Goal: Complete application form: Complete application form

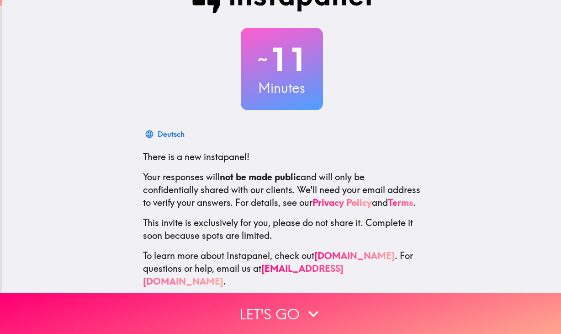
scroll to position [47, 0]
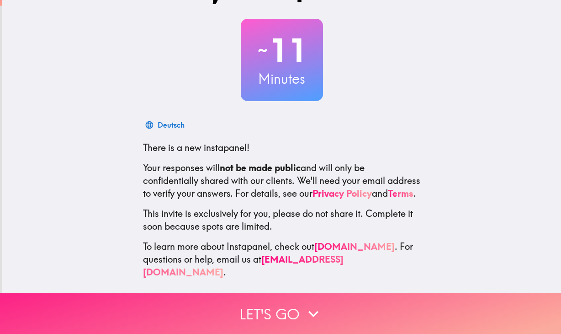
click at [363, 294] on button "Let's go" at bounding box center [280, 313] width 561 height 41
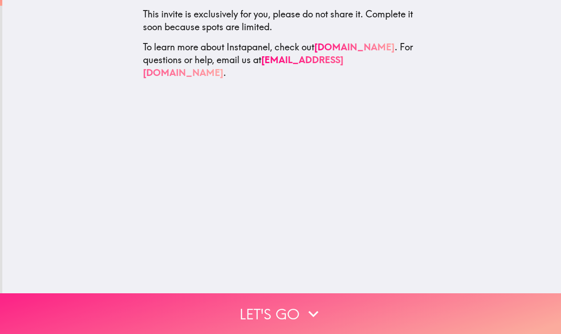
scroll to position [0, 0]
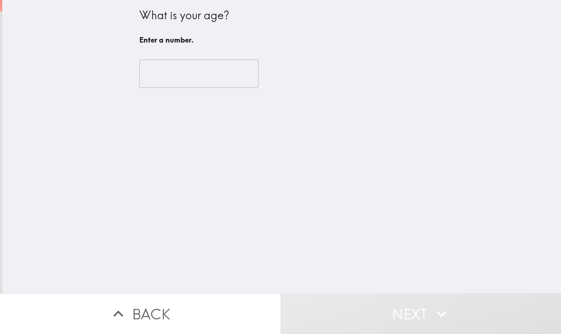
drag, startPoint x: 183, startPoint y: 49, endPoint x: 184, endPoint y: 75, distance: 26.5
click at [184, 74] on div "​" at bounding box center [281, 73] width 285 height 50
click at [184, 75] on input "number" at bounding box center [198, 73] width 119 height 28
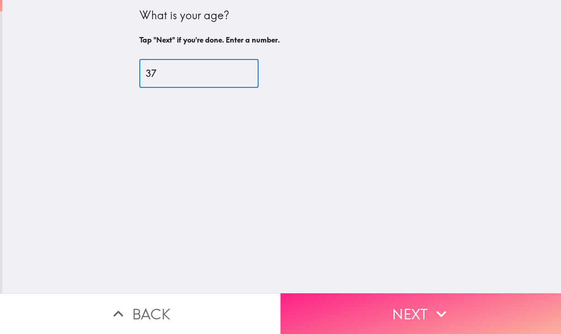
type input "37"
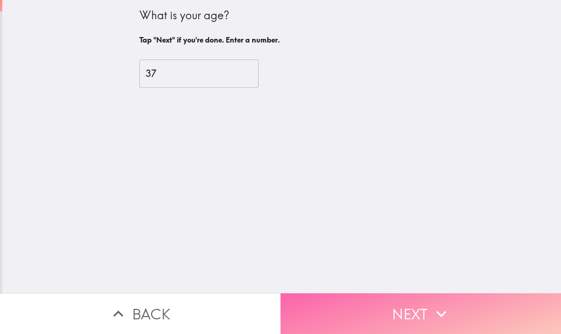
click at [377, 310] on button "Next" at bounding box center [421, 313] width 281 height 41
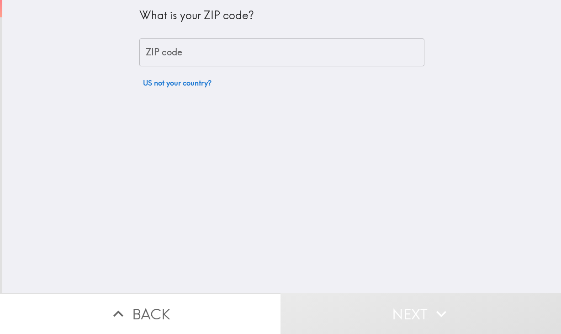
click at [213, 52] on input "ZIP code" at bounding box center [281, 52] width 285 height 28
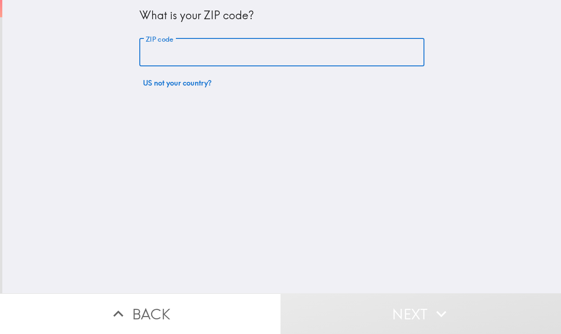
type input "30281"
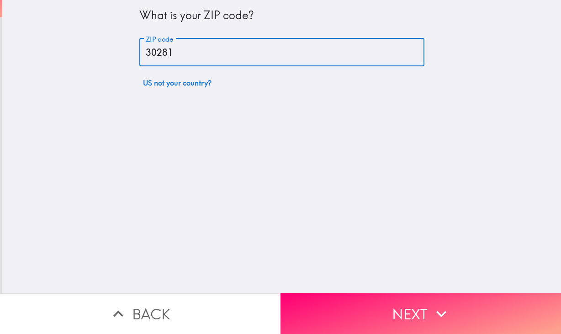
click at [403, 308] on button "Next" at bounding box center [421, 313] width 281 height 41
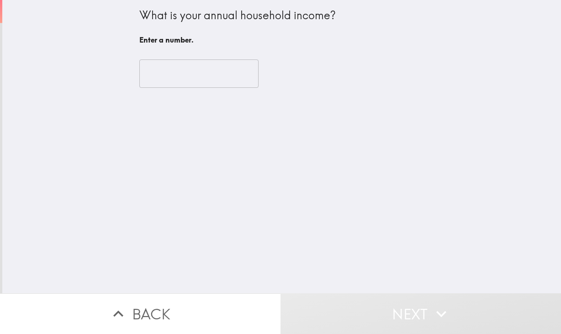
click at [185, 72] on input "number" at bounding box center [198, 73] width 119 height 28
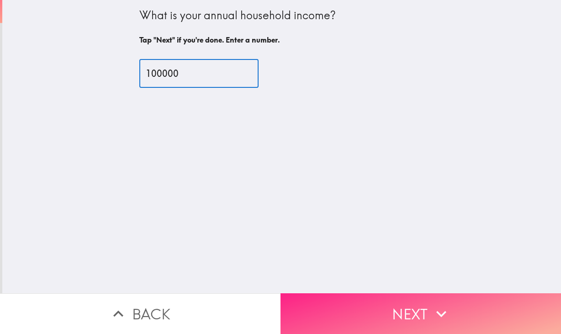
type input "100000"
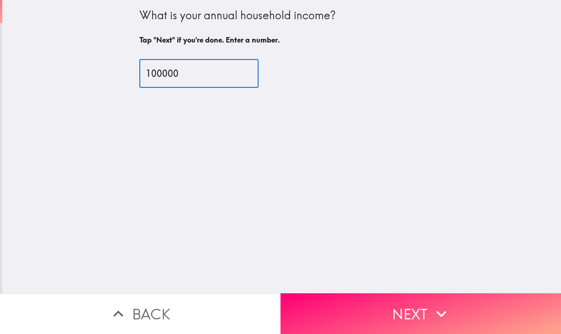
click at [355, 302] on button "Next" at bounding box center [421, 313] width 281 height 41
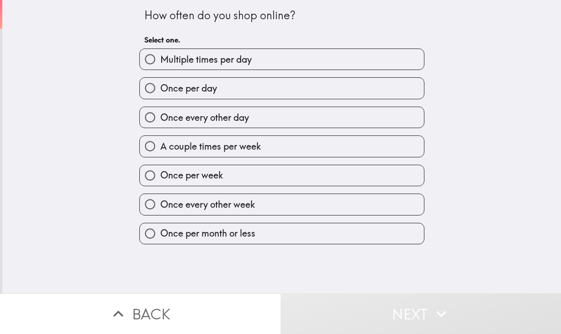
click at [235, 62] on span "Multiple times per day" at bounding box center [205, 59] width 91 height 13
click at [160, 62] on input "Multiple times per day" at bounding box center [150, 59] width 21 height 21
radio input "true"
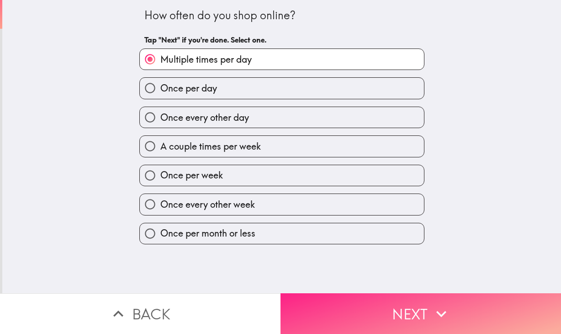
click at [388, 314] on button "Next" at bounding box center [421, 313] width 281 height 41
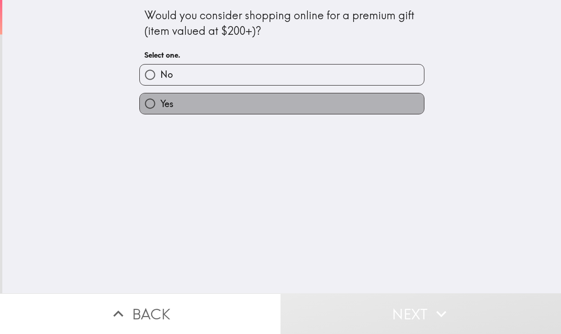
click at [251, 104] on label "Yes" at bounding box center [282, 103] width 284 height 21
click at [160, 104] on input "Yes" at bounding box center [150, 103] width 21 height 21
radio input "true"
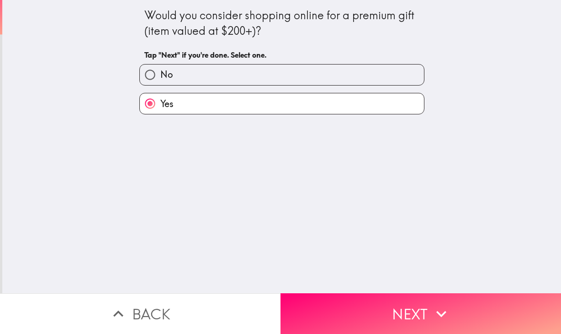
click at [398, 310] on button "Next" at bounding box center [421, 313] width 281 height 41
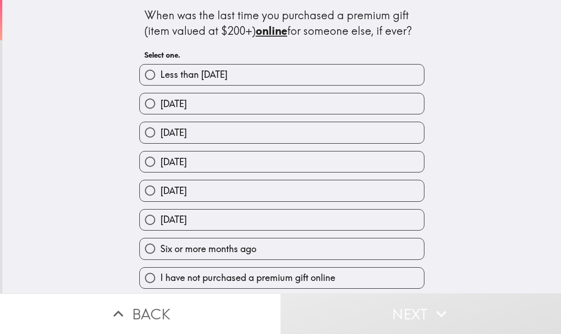
scroll to position [1, 0]
click at [228, 69] on span "Less than [DATE]" at bounding box center [193, 74] width 67 height 13
click at [160, 69] on input "Less than [DATE]" at bounding box center [150, 74] width 21 height 21
radio input "true"
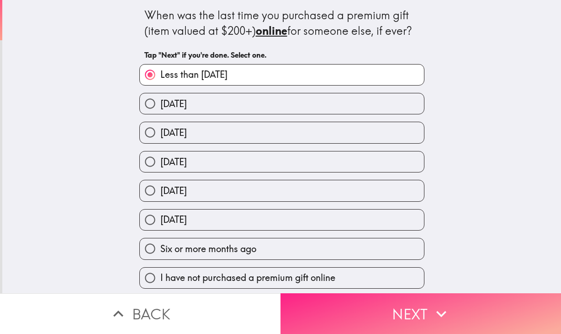
click at [388, 304] on button "Next" at bounding box center [421, 313] width 281 height 41
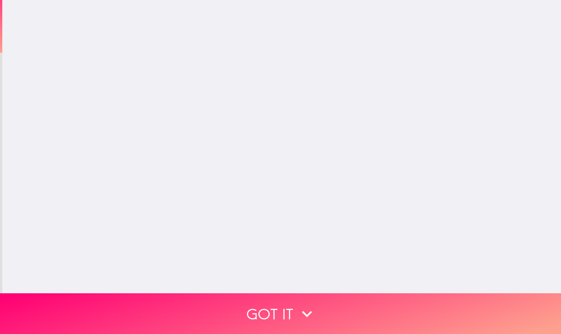
scroll to position [0, 0]
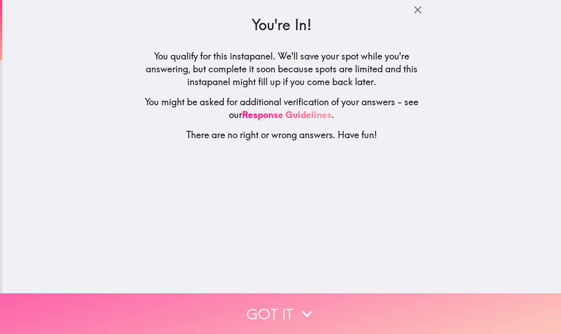
click at [266, 315] on button "Got it" at bounding box center [280, 313] width 561 height 41
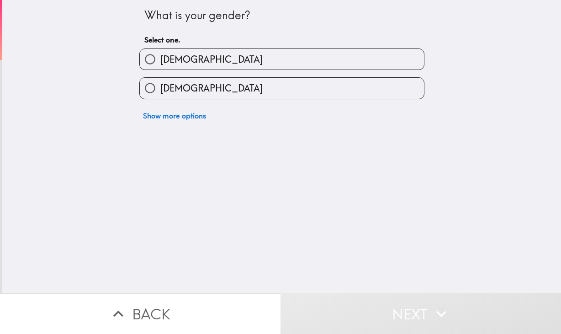
click at [229, 56] on label "[DEMOGRAPHIC_DATA]" at bounding box center [282, 59] width 284 height 21
click at [160, 56] on input "[DEMOGRAPHIC_DATA]" at bounding box center [150, 59] width 21 height 21
radio input "true"
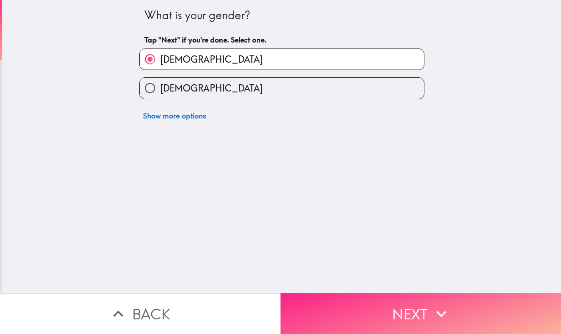
click at [385, 294] on button "Next" at bounding box center [421, 313] width 281 height 41
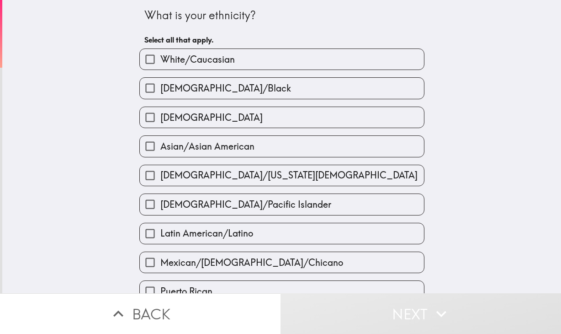
click at [196, 63] on span "White/Caucasian" at bounding box center [197, 59] width 75 height 13
click at [160, 63] on input "White/Caucasian" at bounding box center [150, 59] width 21 height 21
checkbox input "true"
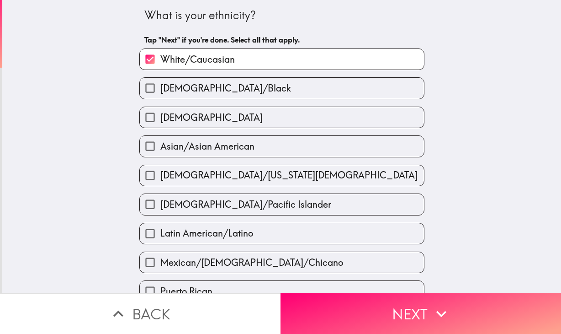
click at [192, 108] on label "[DEMOGRAPHIC_DATA]" at bounding box center [282, 117] width 284 height 21
click at [160, 108] on input "[DEMOGRAPHIC_DATA]" at bounding box center [150, 117] width 21 height 21
checkbox input "true"
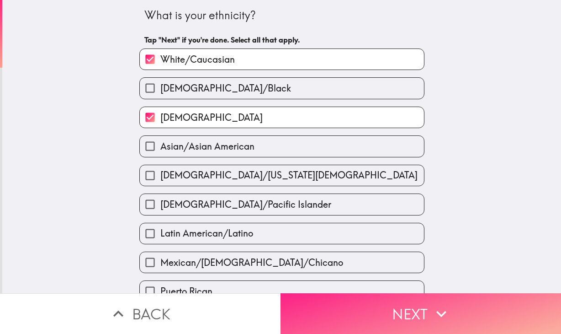
click at [378, 306] on button "Next" at bounding box center [421, 313] width 281 height 41
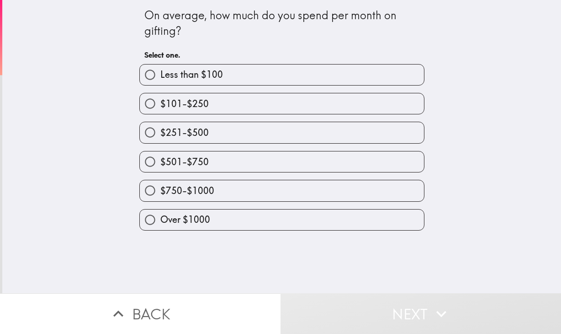
click at [231, 187] on label "$750-$1000" at bounding box center [282, 190] width 284 height 21
click at [160, 187] on input "$750-$1000" at bounding box center [150, 190] width 21 height 21
radio input "true"
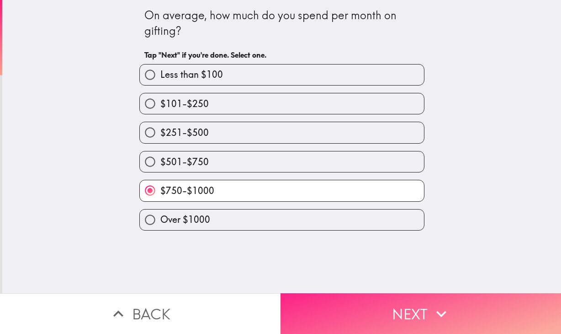
drag, startPoint x: 388, startPoint y: 318, endPoint x: 387, endPoint y: 302, distance: 15.6
click at [388, 317] on button "Next" at bounding box center [421, 313] width 281 height 41
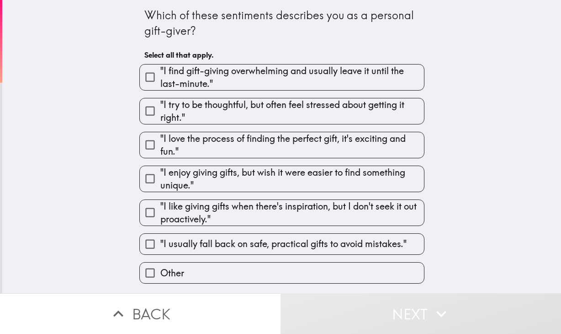
click at [308, 149] on span ""I love the process of finding the perfect gift, it's exciting and fun."" at bounding box center [292, 145] width 264 height 26
click at [160, 149] on input ""I love the process of finding the perfect gift, it's exciting and fun."" at bounding box center [150, 144] width 21 height 21
checkbox input "true"
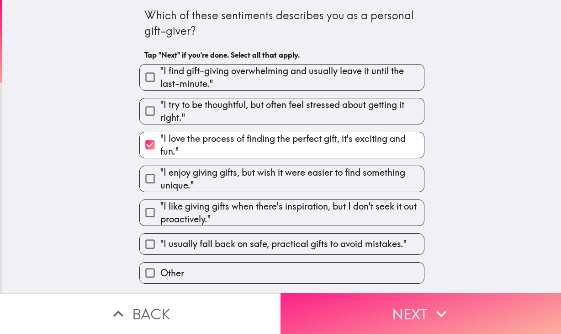
click at [335, 297] on button "Next" at bounding box center [421, 313] width 281 height 41
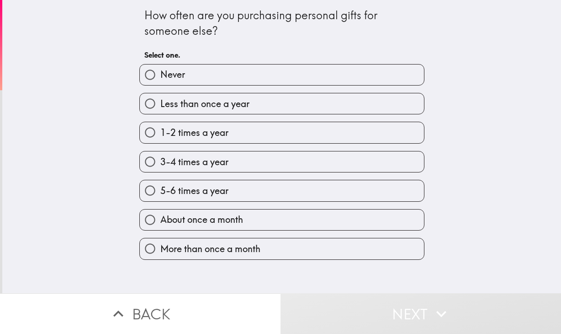
click at [245, 191] on label "5-6 times a year" at bounding box center [282, 190] width 284 height 21
click at [160, 191] on input "5-6 times a year" at bounding box center [150, 190] width 21 height 21
radio input "true"
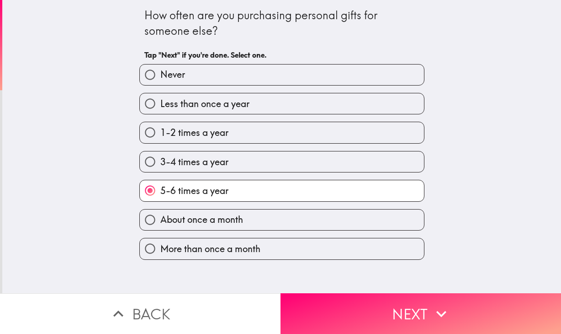
click at [265, 228] on label "About once a month" at bounding box center [282, 219] width 284 height 21
click at [160, 228] on input "About once a month" at bounding box center [150, 219] width 21 height 21
radio input "true"
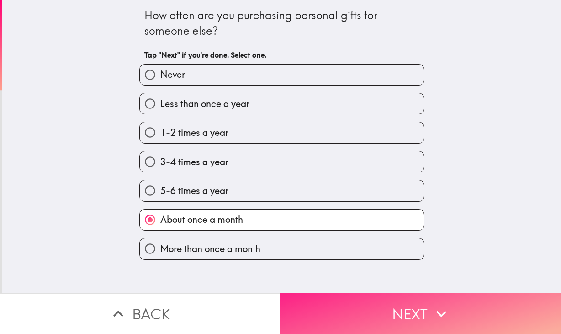
click at [333, 297] on button "Next" at bounding box center [421, 313] width 281 height 41
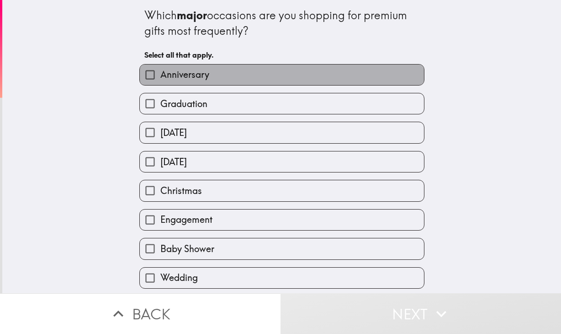
click at [274, 82] on label "Anniversary" at bounding box center [282, 74] width 284 height 21
click at [160, 82] on input "Anniversary" at bounding box center [150, 74] width 21 height 21
checkbox input "true"
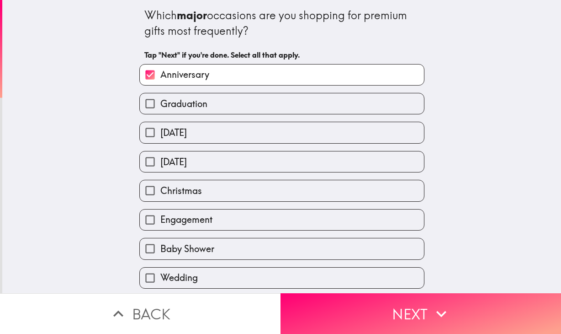
click at [263, 121] on div "[DATE]" at bounding box center [278, 128] width 293 height 29
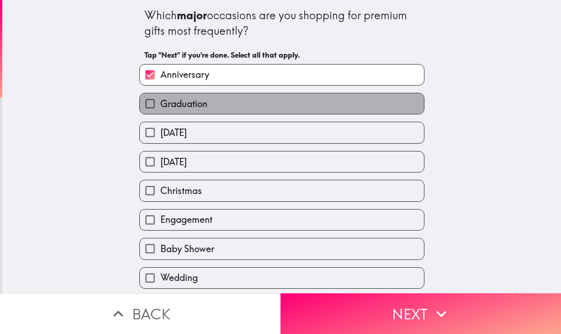
click at [246, 104] on label "Graduation" at bounding box center [282, 103] width 284 height 21
click at [160, 104] on input "Graduation" at bounding box center [150, 103] width 21 height 21
checkbox input "true"
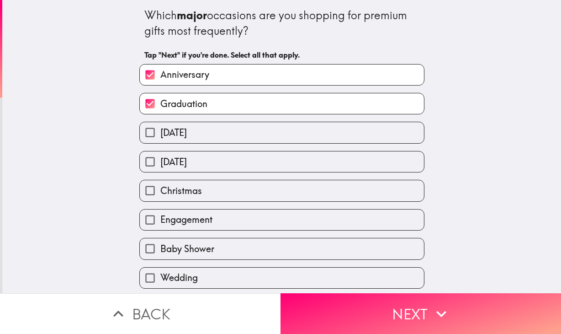
scroll to position [116, 0]
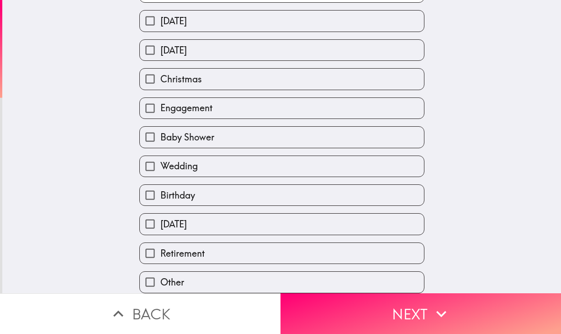
click at [187, 44] on span "[DATE]" at bounding box center [173, 50] width 27 height 13
click at [160, 44] on input "[DATE]" at bounding box center [150, 50] width 21 height 21
checkbox input "true"
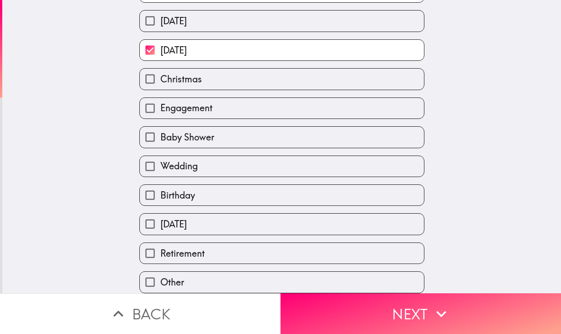
click at [225, 80] on label "Christmas" at bounding box center [282, 79] width 284 height 21
click at [160, 80] on input "Christmas" at bounding box center [150, 79] width 21 height 21
checkbox input "true"
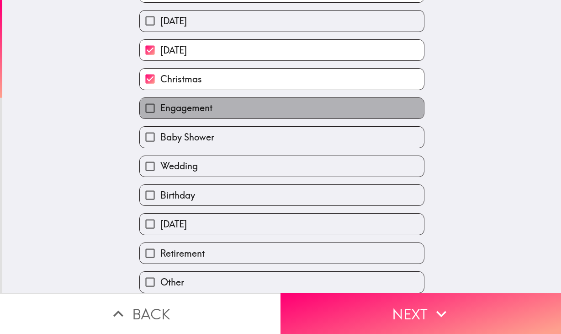
click at [226, 103] on label "Engagement" at bounding box center [282, 108] width 284 height 21
click at [160, 103] on input "Engagement" at bounding box center [150, 108] width 21 height 21
checkbox input "true"
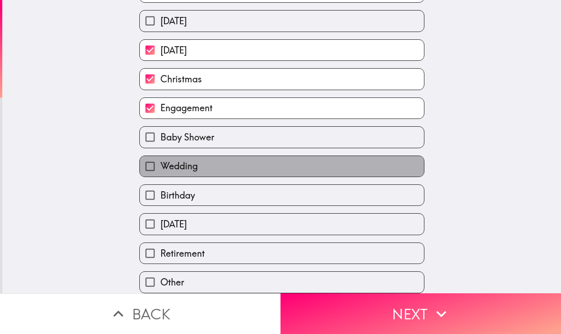
click at [228, 166] on label "Wedding" at bounding box center [282, 166] width 284 height 21
click at [160, 166] on input "Wedding" at bounding box center [150, 166] width 21 height 21
checkbox input "true"
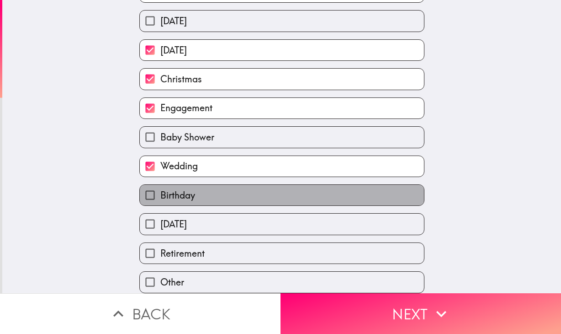
click at [222, 188] on label "Birthday" at bounding box center [282, 195] width 284 height 21
click at [160, 188] on input "Birthday" at bounding box center [150, 195] width 21 height 21
checkbox input "true"
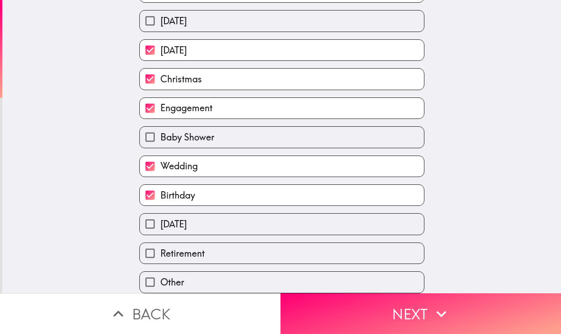
click at [220, 219] on label "[DATE]" at bounding box center [282, 224] width 284 height 21
click at [160, 219] on input "[DATE]" at bounding box center [150, 224] width 21 height 21
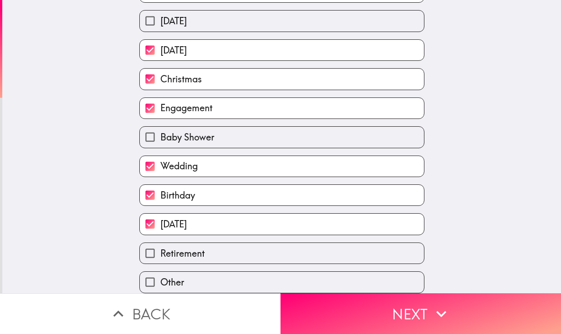
click at [223, 219] on label "[DATE]" at bounding box center [282, 224] width 284 height 21
click at [160, 219] on input "[DATE]" at bounding box center [150, 224] width 21 height 21
checkbox input "false"
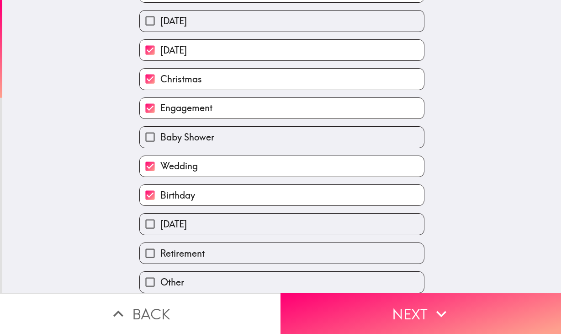
click at [225, 243] on label "Retirement" at bounding box center [282, 253] width 284 height 21
click at [160, 243] on input "Retirement" at bounding box center [150, 253] width 21 height 21
checkbox input "true"
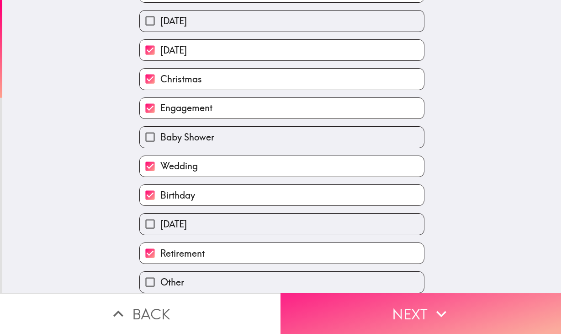
click at [346, 293] on button "Next" at bounding box center [421, 313] width 281 height 41
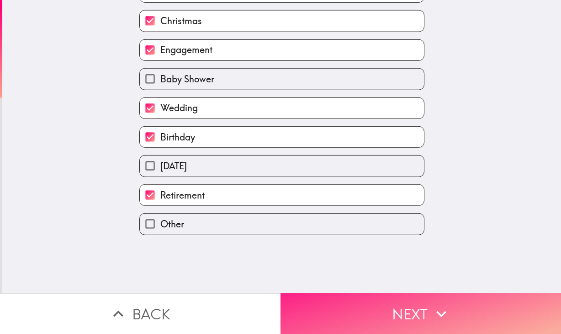
scroll to position [0, 0]
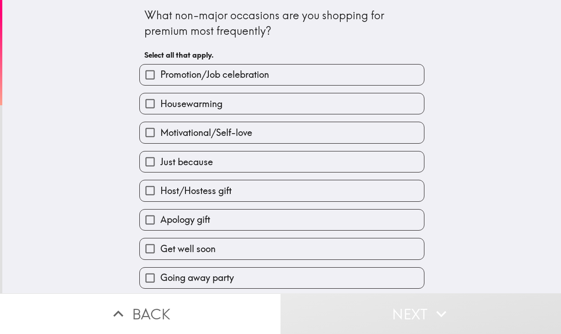
click at [258, 75] on span "Promotion/Job celebration" at bounding box center [214, 74] width 109 height 13
click at [160, 75] on input "Promotion/Job celebration" at bounding box center [150, 74] width 21 height 21
checkbox input "true"
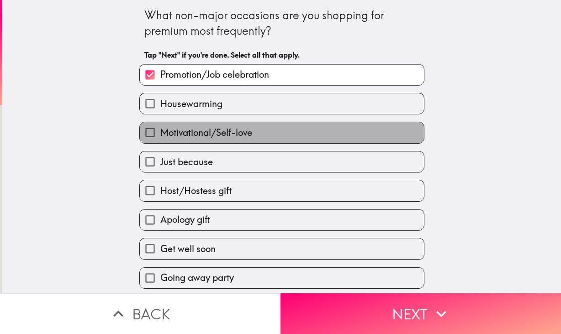
click at [257, 133] on label "Motivational/Self-love" at bounding box center [282, 132] width 284 height 21
click at [160, 133] on input "Motivational/Self-love" at bounding box center [150, 132] width 21 height 21
checkbox input "true"
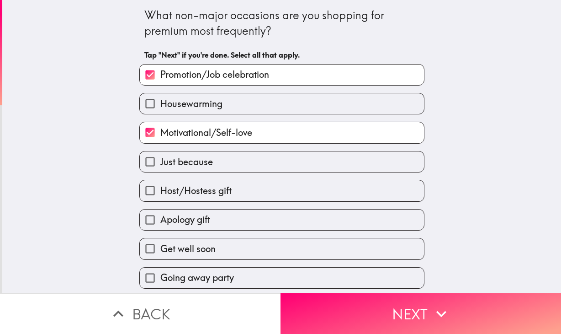
drag, startPoint x: 263, startPoint y: 178, endPoint x: 263, endPoint y: 211, distance: 32.9
click at [263, 180] on div "Host/Hostess gift" at bounding box center [278, 186] width 293 height 29
click at [263, 216] on label "Apology gift" at bounding box center [282, 219] width 284 height 21
click at [160, 216] on input "Apology gift" at bounding box center [150, 219] width 21 height 21
checkbox input "true"
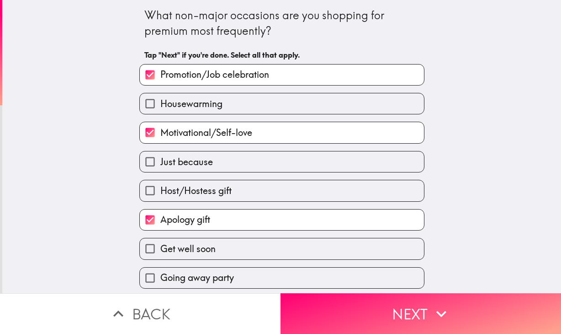
click at [230, 96] on label "Housewarming" at bounding box center [282, 103] width 284 height 21
click at [160, 96] on input "Housewarming" at bounding box center [150, 103] width 21 height 21
checkbox input "true"
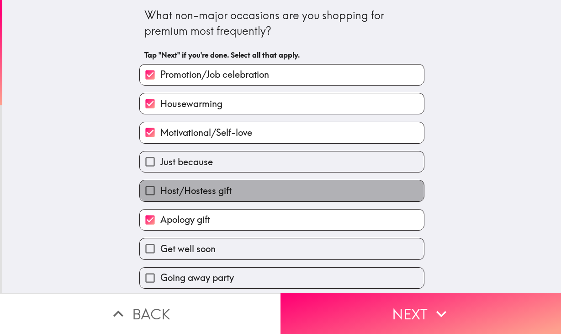
click at [249, 199] on label "Host/Hostess gift" at bounding box center [282, 190] width 284 height 21
click at [160, 199] on input "Host/Hostess gift" at bounding box center [150, 190] width 21 height 21
checkbox input "true"
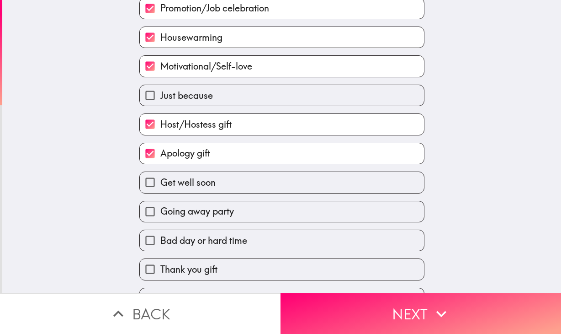
scroll to position [145, 0]
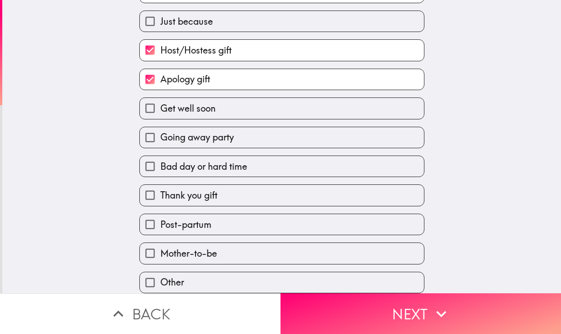
click at [206, 15] on label "Just because" at bounding box center [282, 21] width 284 height 21
click at [160, 15] on input "Just because" at bounding box center [150, 21] width 21 height 21
checkbox input "true"
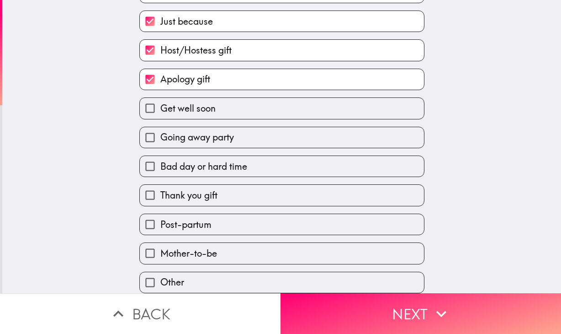
click at [210, 52] on label "Host/Hostess gift" at bounding box center [282, 50] width 284 height 21
click at [160, 52] on input "Host/Hostess gift" at bounding box center [150, 50] width 21 height 21
checkbox input "false"
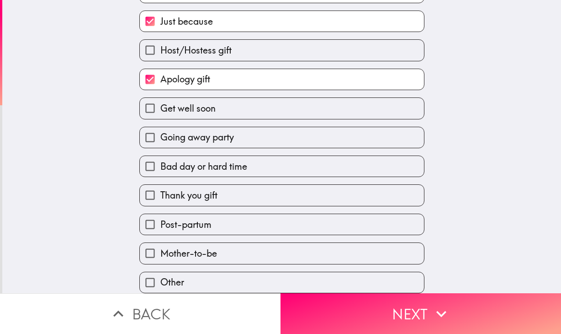
click at [214, 69] on div "Apology gift" at bounding box center [281, 79] width 285 height 21
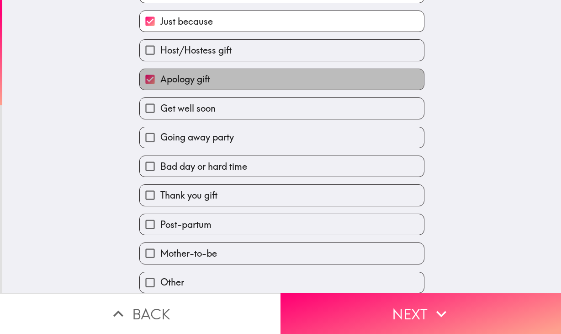
drag, startPoint x: 217, startPoint y: 72, endPoint x: 217, endPoint y: 90, distance: 18.3
click at [217, 73] on label "Apology gift" at bounding box center [282, 79] width 284 height 21
click at [160, 73] on input "Apology gift" at bounding box center [150, 79] width 21 height 21
checkbox input "false"
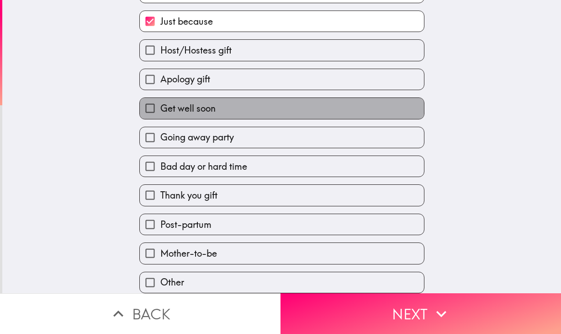
click at [208, 102] on span "Get well soon" at bounding box center [187, 108] width 55 height 13
click at [160, 98] on input "Get well soon" at bounding box center [150, 108] width 21 height 21
checkbox input "true"
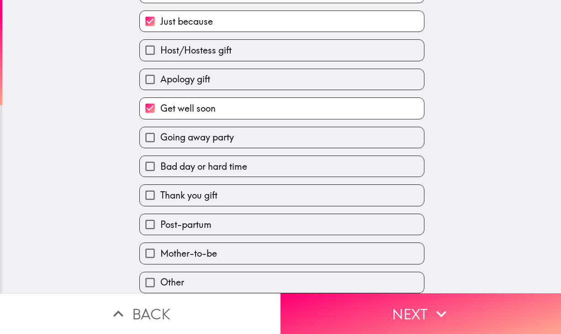
click at [236, 166] on span "Bad day or hard time" at bounding box center [203, 166] width 87 height 13
click at [160, 166] on input "Bad day or hard time" at bounding box center [150, 166] width 21 height 21
checkbox input "true"
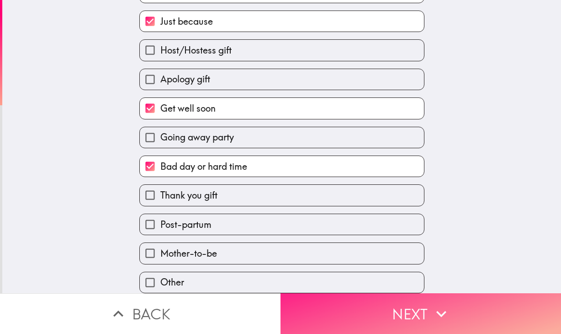
click at [422, 297] on button "Next" at bounding box center [421, 313] width 281 height 41
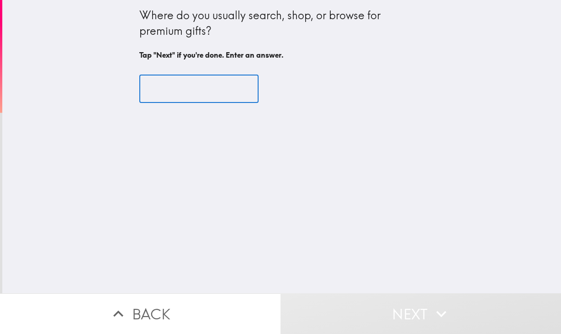
click at [208, 82] on input "text" at bounding box center [198, 89] width 119 height 28
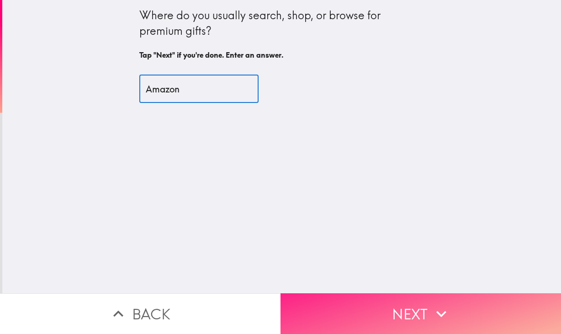
type input "Amazon"
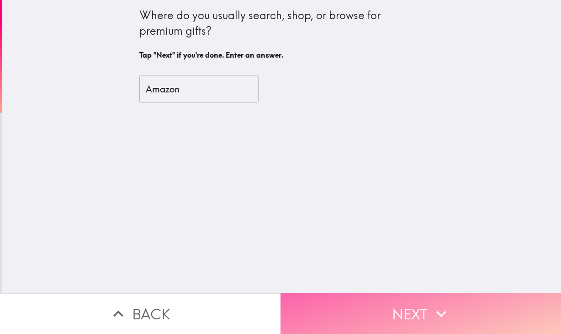
click at [357, 300] on button "Next" at bounding box center [421, 313] width 281 height 41
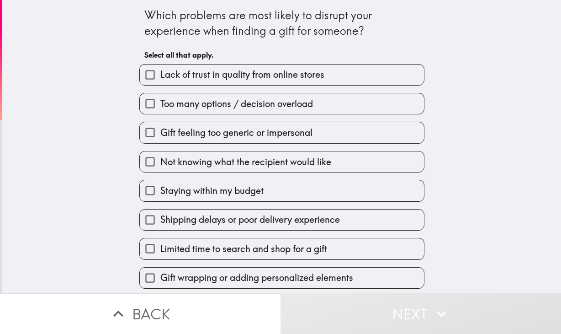
click at [229, 73] on span "Lack of trust in quality from online stores" at bounding box center [242, 74] width 164 height 13
click at [160, 73] on input "Lack of trust in quality from online stores" at bounding box center [150, 74] width 21 height 21
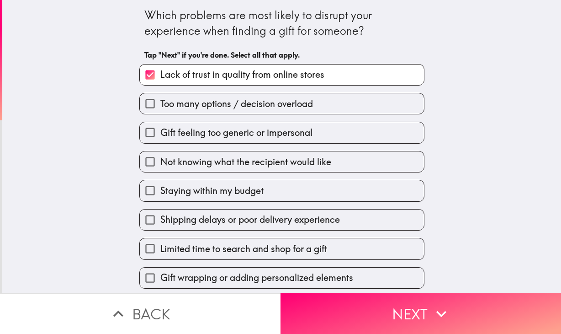
click at [229, 79] on span "Lack of trust in quality from online stores" at bounding box center [242, 74] width 164 height 13
click at [160, 79] on input "Lack of trust in quality from online stores" at bounding box center [150, 74] width 21 height 21
checkbox input "false"
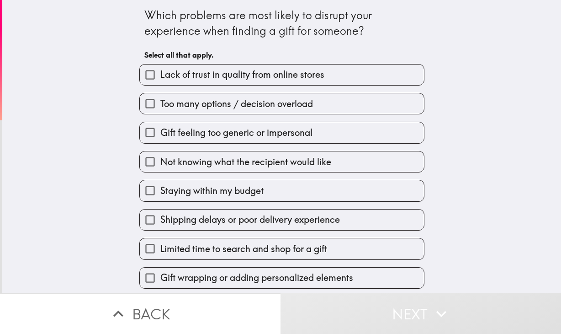
click at [230, 96] on label "Too many options / decision overload" at bounding box center [282, 103] width 284 height 21
click at [160, 96] on input "Too many options / decision overload" at bounding box center [150, 103] width 21 height 21
checkbox input "true"
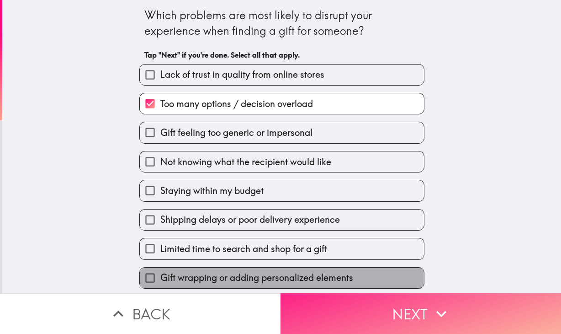
drag, startPoint x: 347, startPoint y: 275, endPoint x: 351, endPoint y: 293, distance: 17.8
click at [348, 280] on span "Gift wrapping or adding personalized elements" at bounding box center [256, 277] width 193 height 13
click at [160, 280] on input "Gift wrapping or adding personalized elements" at bounding box center [150, 277] width 21 height 21
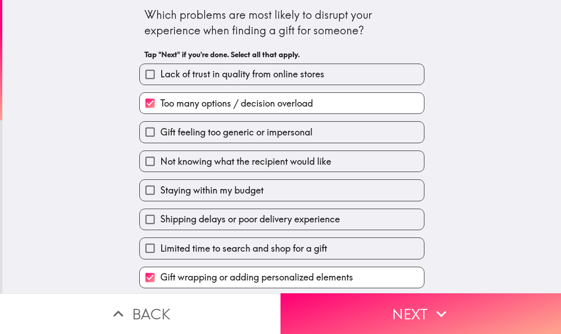
click at [333, 277] on span "Gift wrapping or adding personalized elements" at bounding box center [256, 277] width 193 height 13
click at [160, 277] on input "Gift wrapping or adding personalized elements" at bounding box center [150, 277] width 21 height 21
checkbox input "false"
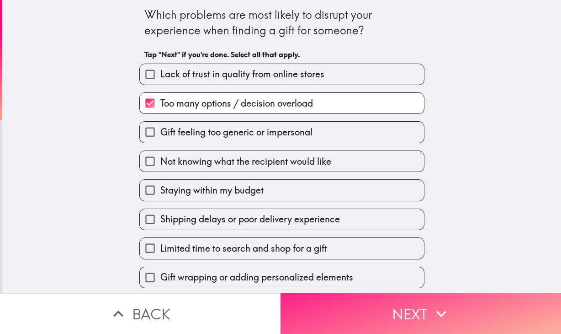
click at [354, 305] on button "Next" at bounding box center [421, 313] width 281 height 41
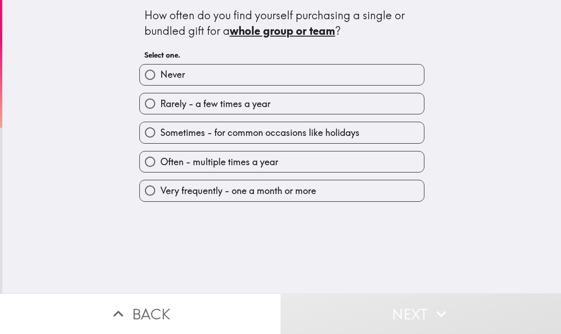
click at [270, 156] on span "Often - multiple times a year" at bounding box center [219, 161] width 118 height 13
click at [160, 156] on input "Often - multiple times a year" at bounding box center [150, 161] width 21 height 21
radio input "true"
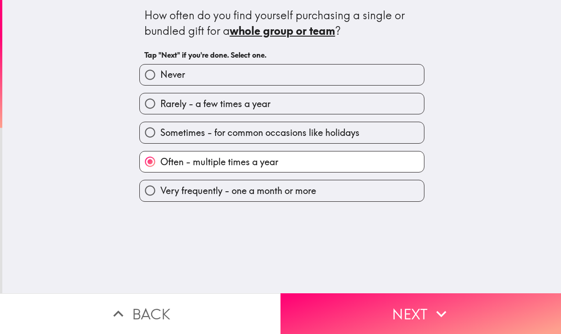
click at [296, 199] on label "Very frequently - one a month or more" at bounding box center [282, 190] width 284 height 21
click at [160, 199] on input "Very frequently - one a month or more" at bounding box center [150, 190] width 21 height 21
radio input "true"
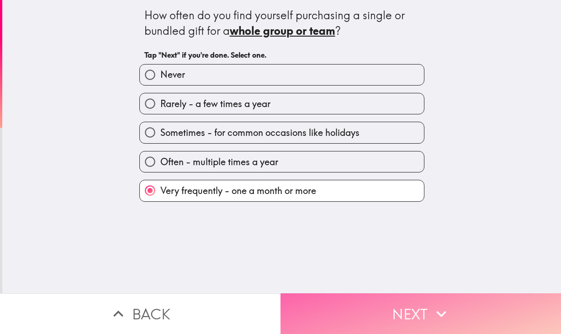
click at [338, 310] on button "Next" at bounding box center [421, 313] width 281 height 41
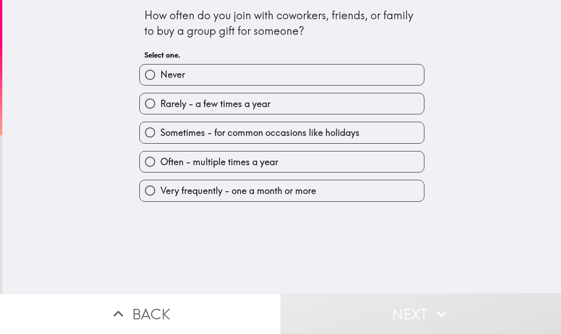
click at [254, 166] on span "Often - multiple times a year" at bounding box center [219, 161] width 118 height 13
click at [160, 166] on input "Often - multiple times a year" at bounding box center [150, 161] width 21 height 21
radio input "true"
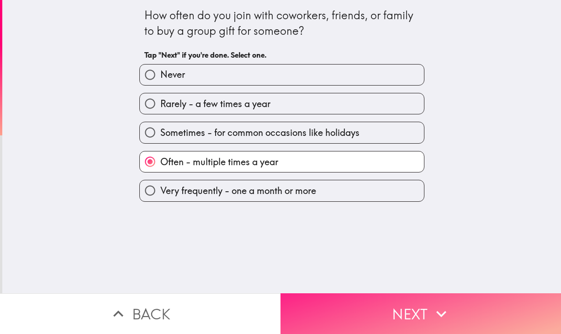
click at [352, 294] on button "Next" at bounding box center [421, 313] width 281 height 41
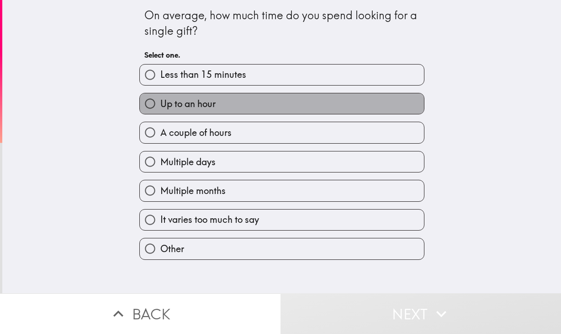
click at [239, 101] on label "Up to an hour" at bounding box center [282, 103] width 284 height 21
click at [160, 101] on input "Up to an hour" at bounding box center [150, 103] width 21 height 21
radio input "true"
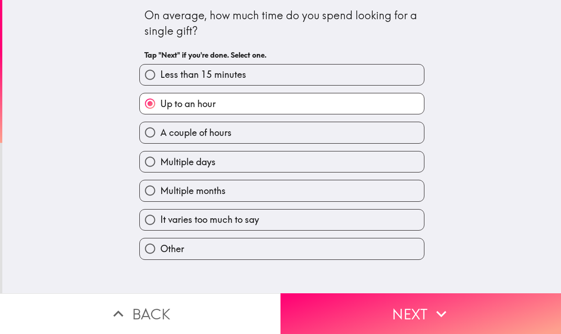
click at [228, 119] on div "A couple of hours" at bounding box center [278, 128] width 293 height 29
click at [231, 130] on label "A couple of hours" at bounding box center [282, 132] width 284 height 21
click at [160, 130] on input "A couple of hours" at bounding box center [150, 132] width 21 height 21
radio input "true"
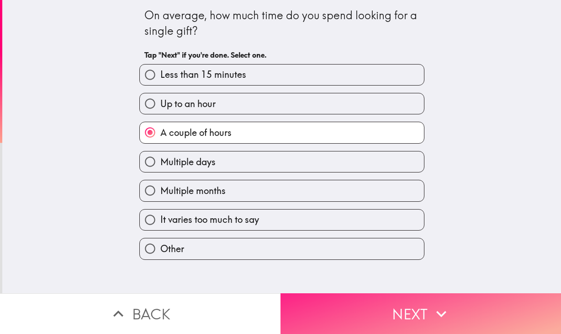
click at [391, 316] on button "Next" at bounding box center [421, 313] width 281 height 41
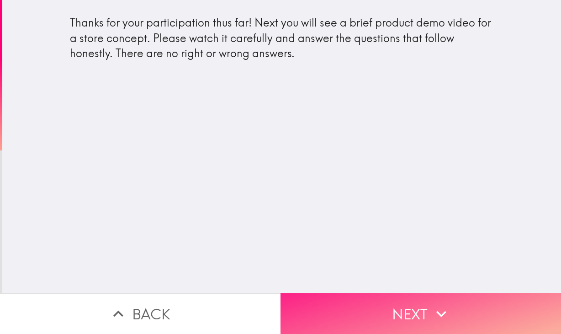
click at [395, 302] on button "Next" at bounding box center [421, 313] width 281 height 41
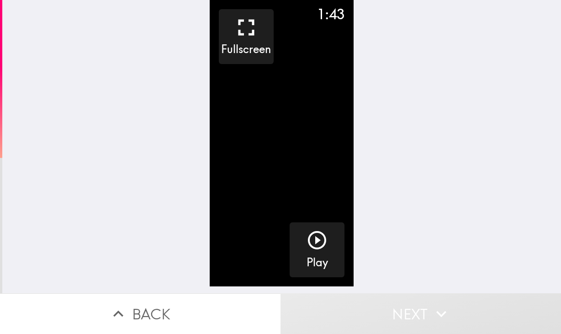
click at [282, 166] on video "button" at bounding box center [282, 143] width 144 height 286
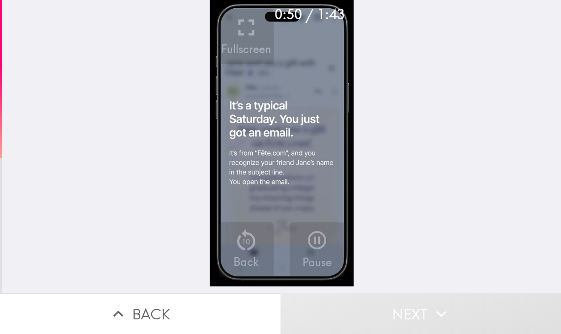
click at [424, 212] on div "0:50 / 1:43 Fullscreen 10 Back Pause" at bounding box center [281, 146] width 559 height 293
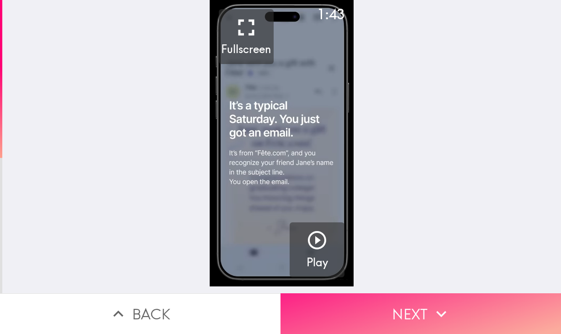
click at [406, 301] on button "Next" at bounding box center [421, 313] width 281 height 41
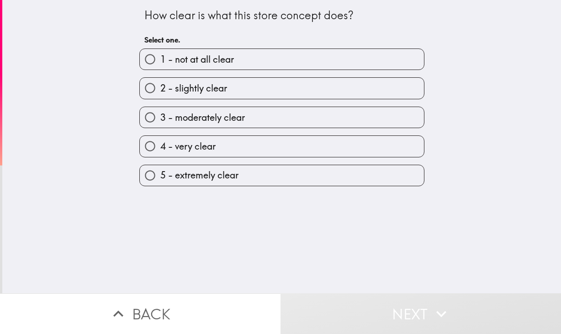
click at [270, 160] on div "5 - extremely clear" at bounding box center [278, 171] width 293 height 29
click at [270, 165] on label "5 - extremely clear" at bounding box center [282, 175] width 284 height 21
click at [160, 165] on input "5 - extremely clear" at bounding box center [150, 175] width 21 height 21
radio input "true"
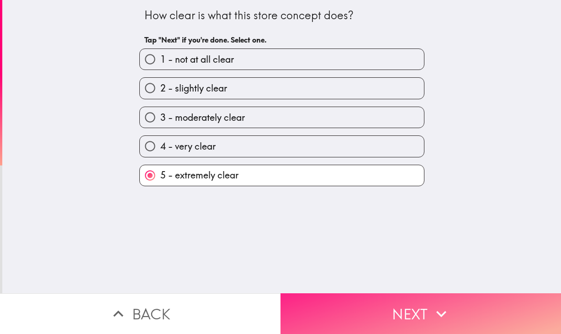
click at [409, 313] on button "Next" at bounding box center [421, 313] width 281 height 41
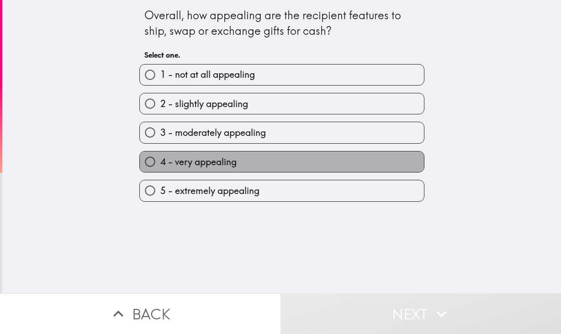
click at [287, 154] on label "4 - very appealing" at bounding box center [282, 161] width 284 height 21
click at [160, 154] on input "4 - very appealing" at bounding box center [150, 161] width 21 height 21
radio input "true"
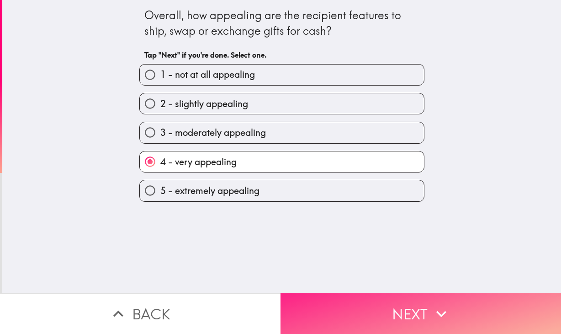
click at [342, 288] on div "Overall, how appealing are the recipient features to ship, swap or exchange gif…" at bounding box center [280, 167] width 561 height 334
click at [341, 293] on button "Next" at bounding box center [421, 313] width 281 height 41
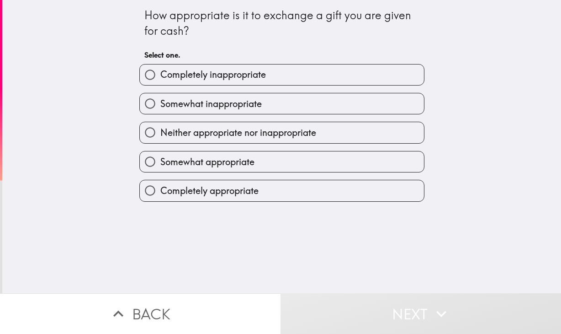
click at [311, 216] on div "How appropriate is it to exchange a gift you are given for cash? Select one. Co…" at bounding box center [281, 146] width 559 height 293
click at [310, 203] on div "How appropriate is it to exchange a gift you are given for cash? Select one. Co…" at bounding box center [281, 146] width 559 height 293
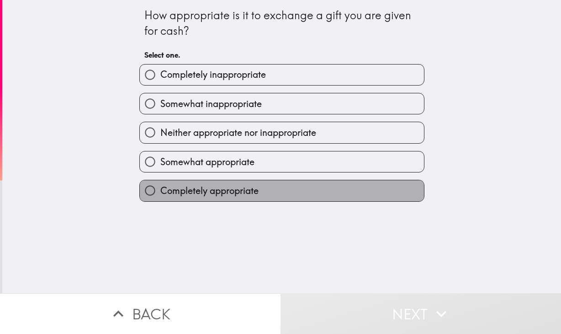
click at [310, 199] on label "Completely appropriate" at bounding box center [282, 190] width 284 height 21
click at [160, 199] on input "Completely appropriate" at bounding box center [150, 190] width 21 height 21
radio input "true"
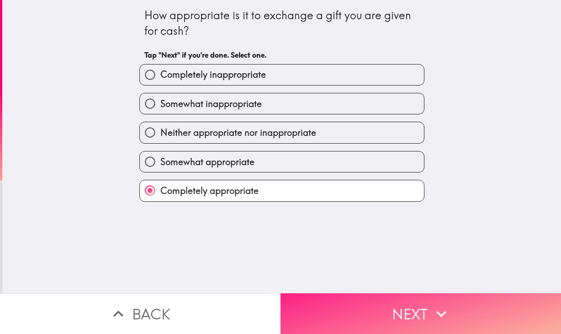
click at [358, 293] on button "Next" at bounding box center [421, 313] width 281 height 41
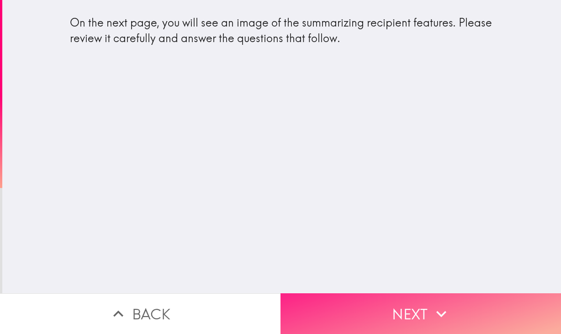
click at [368, 305] on button "Next" at bounding box center [421, 313] width 281 height 41
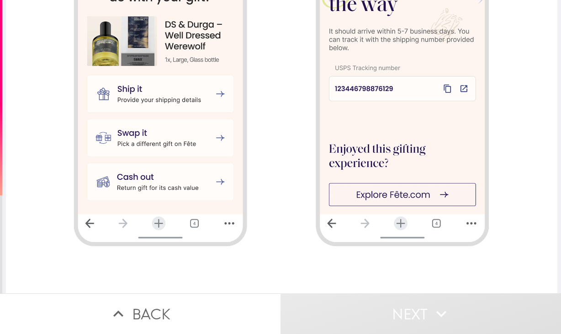
scroll to position [817, 0]
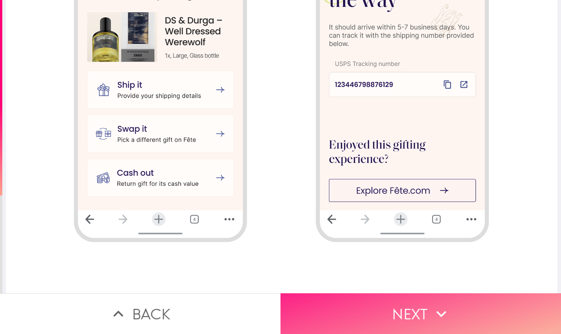
click at [384, 296] on button "Next" at bounding box center [421, 313] width 281 height 41
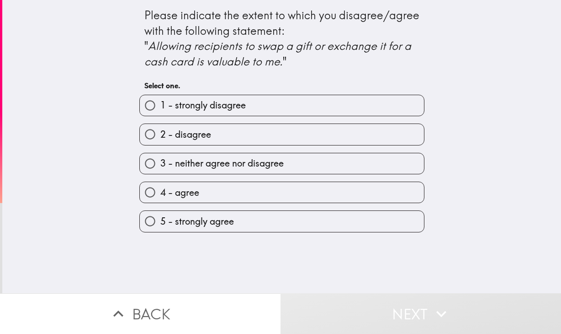
click at [260, 220] on label "5 - strongly agree" at bounding box center [282, 221] width 284 height 21
click at [160, 220] on input "5 - strongly agree" at bounding box center [150, 221] width 21 height 21
radio input "true"
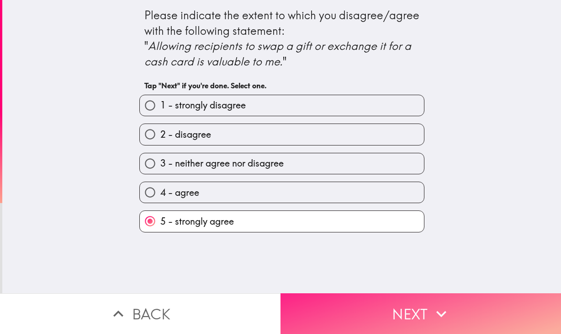
click at [365, 308] on button "Next" at bounding box center [421, 313] width 281 height 41
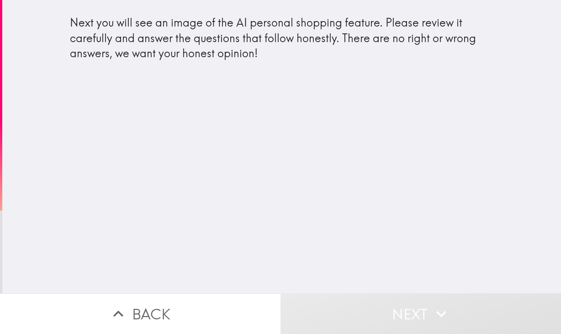
click at [322, 193] on div "Next you will see an image of the AI personal shopping feature. Please review i…" at bounding box center [281, 146] width 559 height 293
click at [427, 305] on button "Next" at bounding box center [421, 313] width 281 height 41
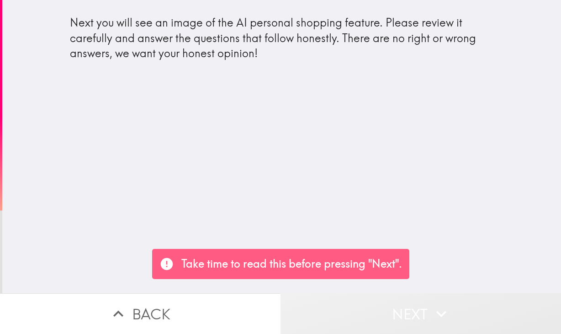
click at [427, 305] on button "Next" at bounding box center [421, 313] width 281 height 41
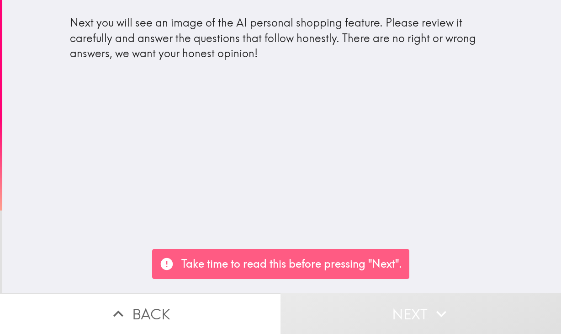
click at [410, 211] on div "Next you will see an image of the AI personal shopping feature. Please review i…" at bounding box center [281, 146] width 559 height 293
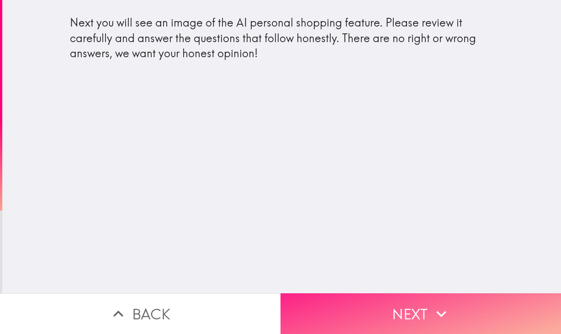
click at [439, 304] on icon "button" at bounding box center [442, 314] width 20 height 20
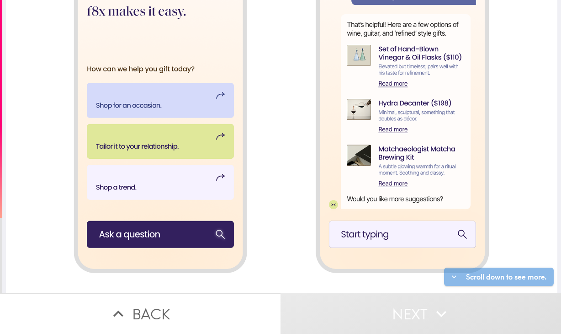
click at [366, 216] on div at bounding box center [282, 243] width 552 height 1097
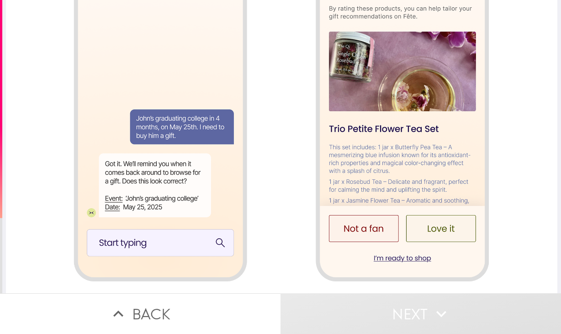
scroll to position [817, 0]
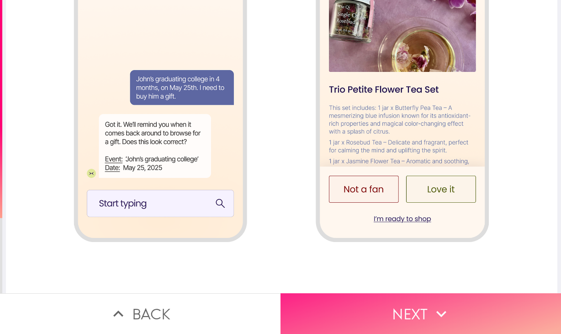
click at [380, 305] on button "Next" at bounding box center [421, 313] width 281 height 41
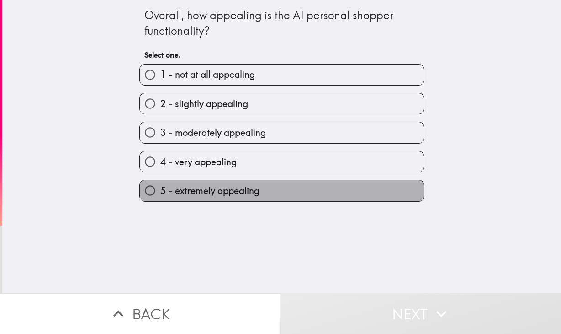
click at [253, 195] on span "5 - extremely appealing" at bounding box center [209, 190] width 99 height 13
click at [160, 195] on input "5 - extremely appealing" at bounding box center [150, 190] width 21 height 21
radio input "true"
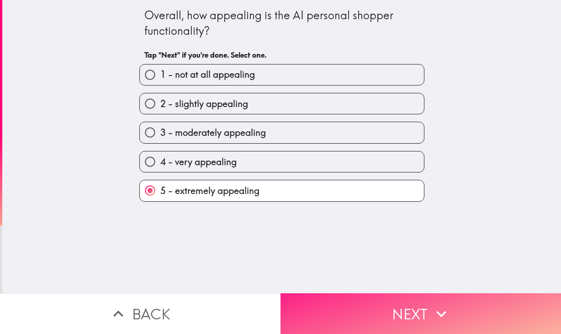
click at [329, 307] on button "Next" at bounding box center [421, 313] width 281 height 41
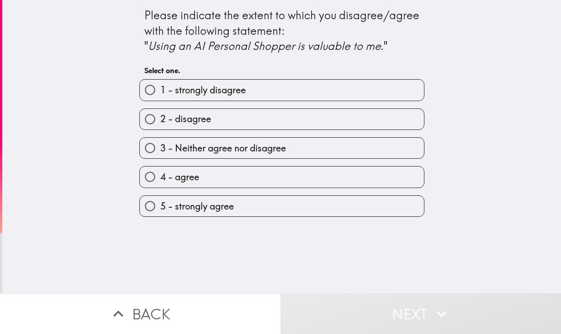
click at [263, 197] on label "5 - strongly agree" at bounding box center [282, 206] width 284 height 21
click at [160, 197] on input "5 - strongly agree" at bounding box center [150, 206] width 21 height 21
radio input "true"
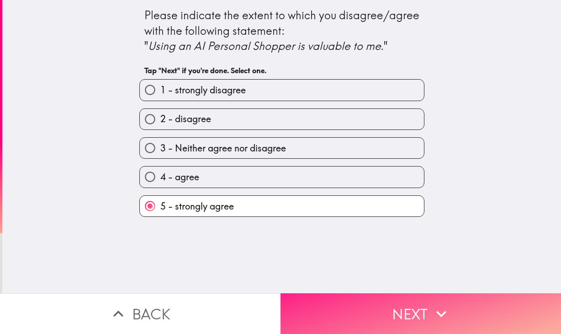
click at [365, 312] on button "Next" at bounding box center [421, 313] width 281 height 41
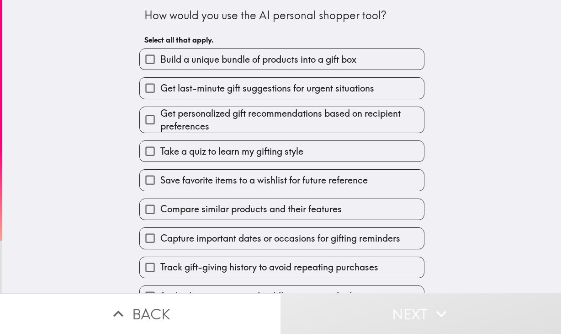
click at [247, 117] on span "Get personalized gift recommendations based on recipient preferences" at bounding box center [292, 120] width 264 height 26
click at [160, 117] on input "Get personalized gift recommendations based on recipient preferences" at bounding box center [150, 119] width 21 height 21
checkbox input "true"
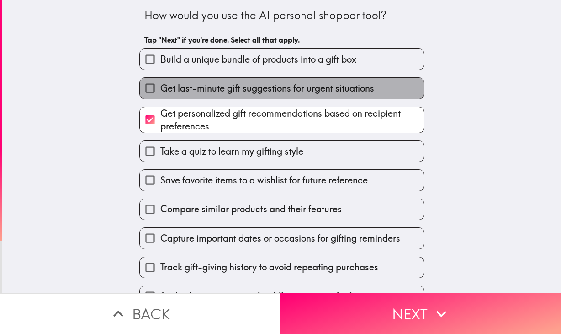
click at [250, 90] on span "Get last-minute gift suggestions for urgent situations" at bounding box center [267, 88] width 214 height 13
click at [160, 90] on input "Get last-minute gift suggestions for urgent situations" at bounding box center [150, 88] width 21 height 21
checkbox input "true"
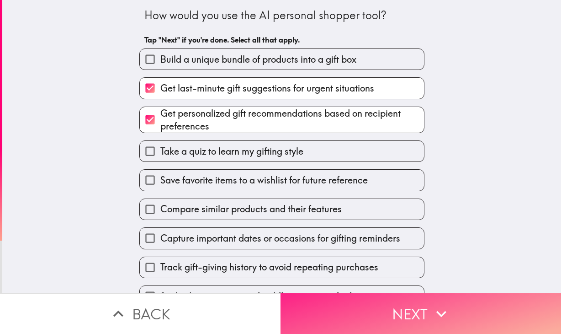
click at [365, 293] on button "Next" at bounding box center [421, 313] width 281 height 41
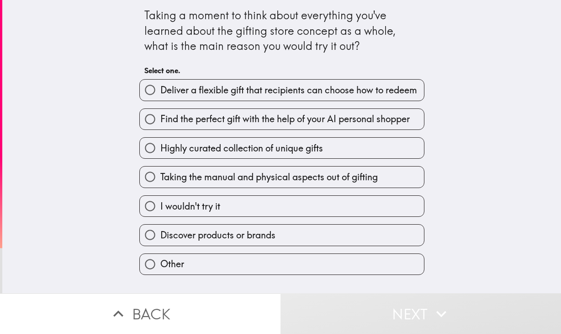
click at [254, 97] on label "Deliver a flexible gift that recipients can choose how to redeem" at bounding box center [282, 90] width 284 height 21
click at [160, 97] on input "Deliver a flexible gift that recipients can choose how to redeem" at bounding box center [150, 90] width 21 height 21
radio input "true"
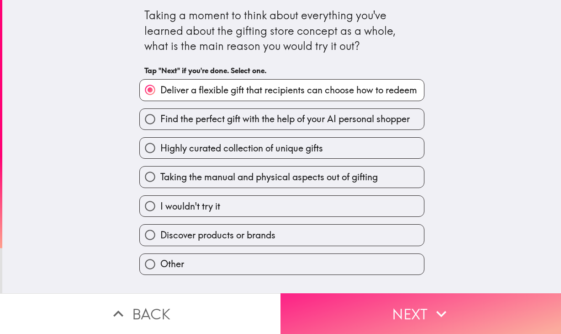
click at [369, 287] on div "Taking a moment to think about everything you've learned about the gifting stor…" at bounding box center [280, 167] width 561 height 334
click at [373, 300] on button "Next" at bounding box center [421, 313] width 281 height 41
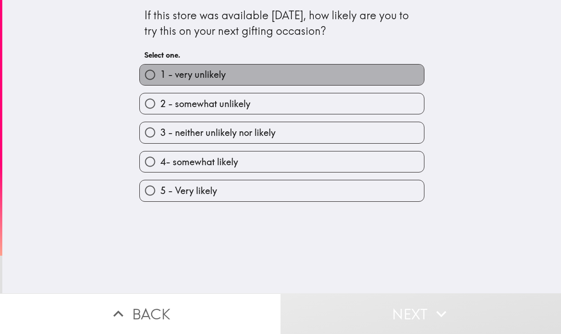
click at [285, 84] on label "1 - very unlikely" at bounding box center [282, 74] width 284 height 21
click at [160, 84] on input "1 - very unlikely" at bounding box center [150, 74] width 21 height 21
radio input "true"
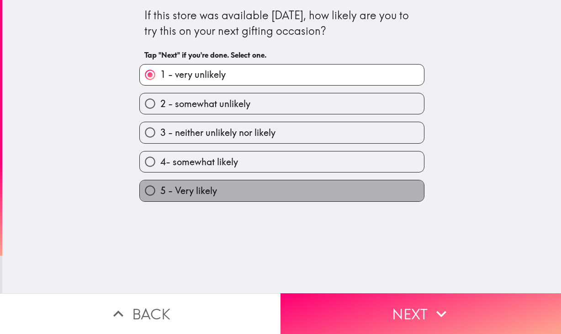
click at [291, 189] on label "5 - Very likely" at bounding box center [282, 190] width 284 height 21
click at [160, 189] on input "5 - Very likely" at bounding box center [150, 190] width 21 height 21
radio input "true"
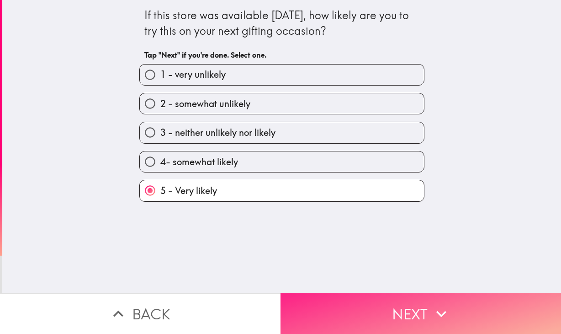
click at [396, 303] on button "Next" at bounding box center [421, 313] width 281 height 41
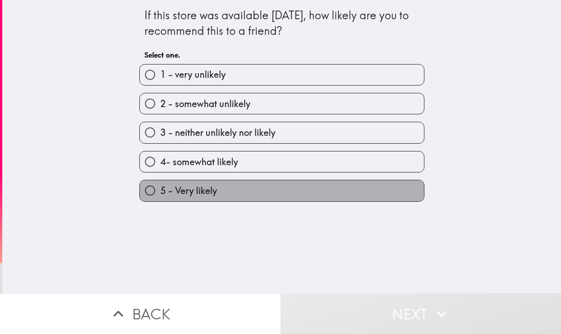
click at [320, 185] on label "5 - Very likely" at bounding box center [282, 190] width 284 height 21
click at [160, 185] on input "5 - Very likely" at bounding box center [150, 190] width 21 height 21
radio input "true"
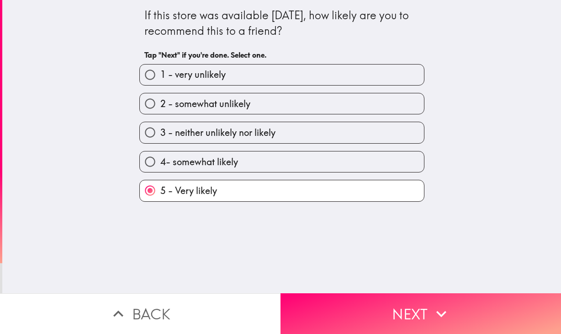
click at [337, 279] on div "If this store was available [DATE], how likely are you to recommend this to a f…" at bounding box center [281, 146] width 559 height 293
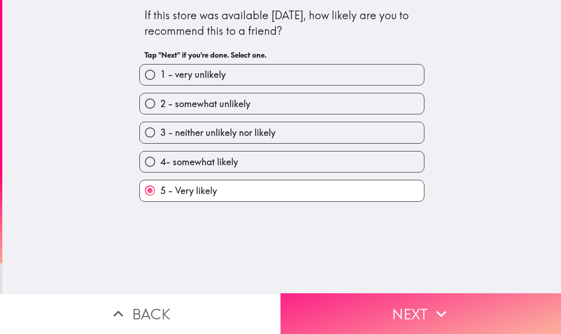
click at [333, 305] on button "Next" at bounding box center [421, 313] width 281 height 41
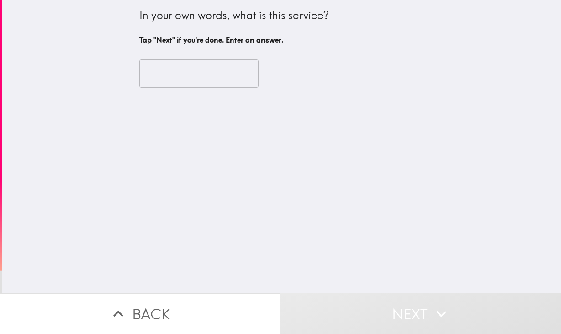
click at [312, 182] on div "In your own words, what is this service? Tap "Next" if you're done. Enter an an…" at bounding box center [281, 146] width 559 height 293
click at [179, 64] on input "text" at bounding box center [198, 73] width 119 height 28
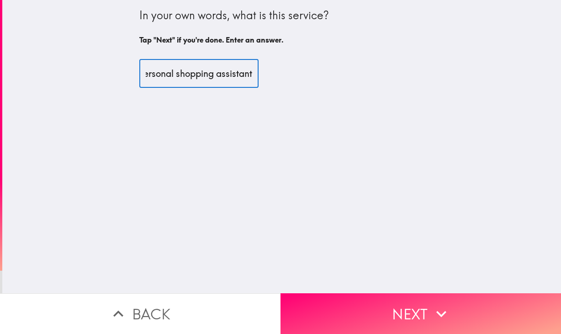
scroll to position [0, 39]
type input "An AI personal shopping assistant"
click at [466, 300] on button "Next" at bounding box center [421, 313] width 281 height 41
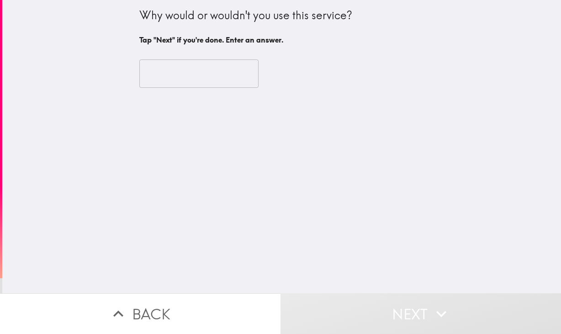
click at [177, 78] on input "text" at bounding box center [198, 73] width 119 height 28
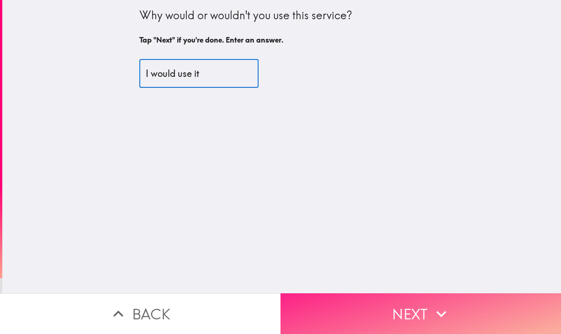
type input "I would use it"
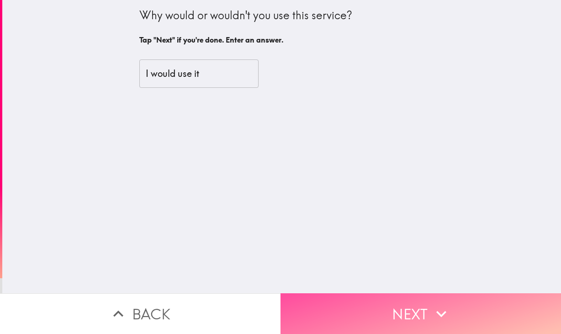
drag, startPoint x: 395, startPoint y: 289, endPoint x: 379, endPoint y: 274, distance: 21.7
click at [394, 293] on button "Next" at bounding box center [421, 313] width 281 height 41
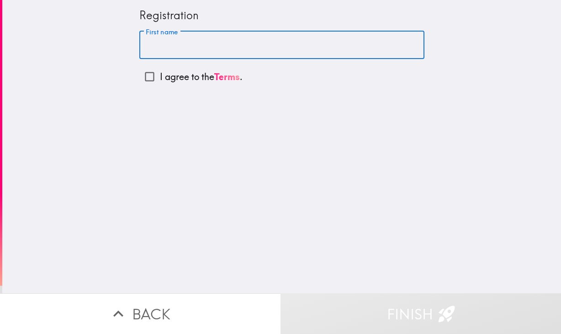
click at [256, 41] on input "First name" at bounding box center [281, 45] width 285 height 28
type input "Aido"
click at [176, 75] on p "I agree to the Terms ." at bounding box center [201, 76] width 83 height 13
click at [160, 75] on input "I agree to the Terms ." at bounding box center [149, 76] width 21 height 21
checkbox input "true"
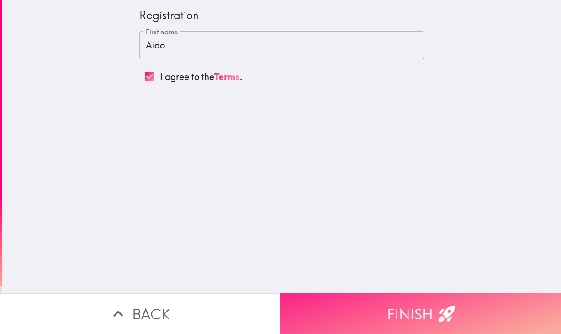
click at [423, 305] on button "Finish" at bounding box center [421, 313] width 281 height 41
